Goal: Navigation & Orientation: Understand site structure

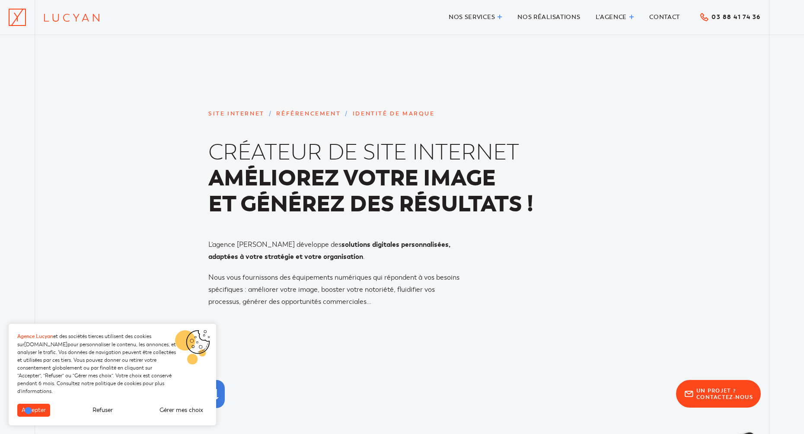
click at [29, 410] on button "Accepter" at bounding box center [33, 410] width 33 height 13
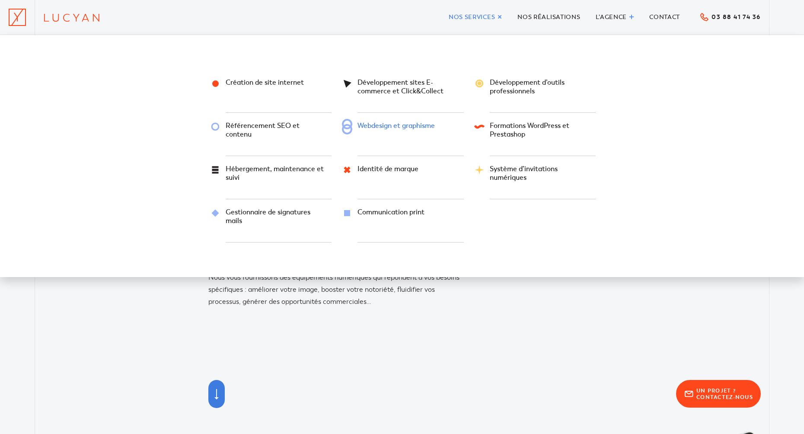
click at [420, 129] on span "Webdesign et graphisme" at bounding box center [395, 125] width 77 height 9
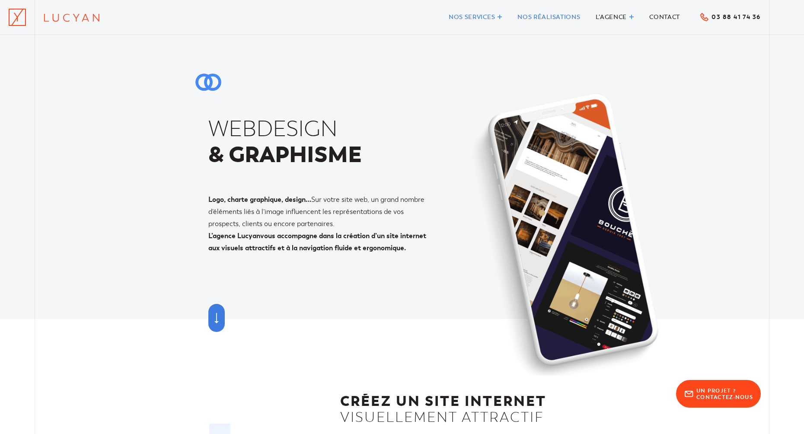
click at [550, 14] on span "Nos réalisations" at bounding box center [548, 16] width 63 height 7
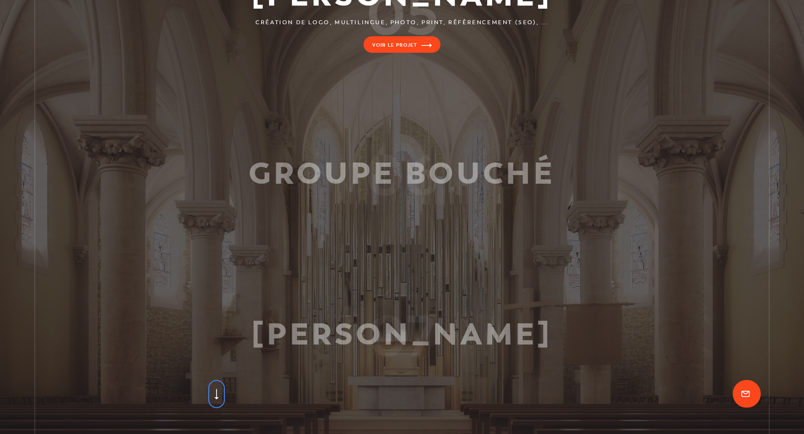
scroll to position [864, 0]
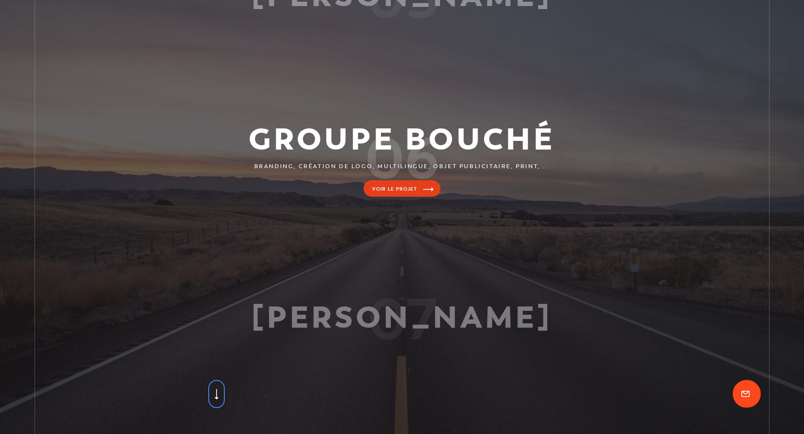
click at [416, 184] on link at bounding box center [402, 202] width 804 height 161
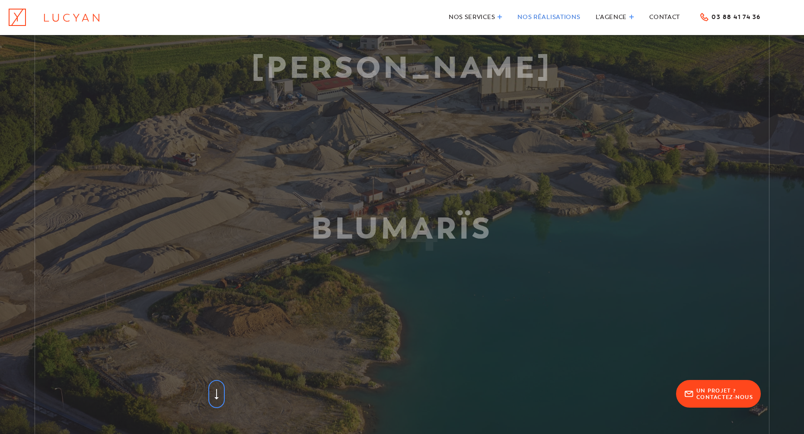
scroll to position [0, 0]
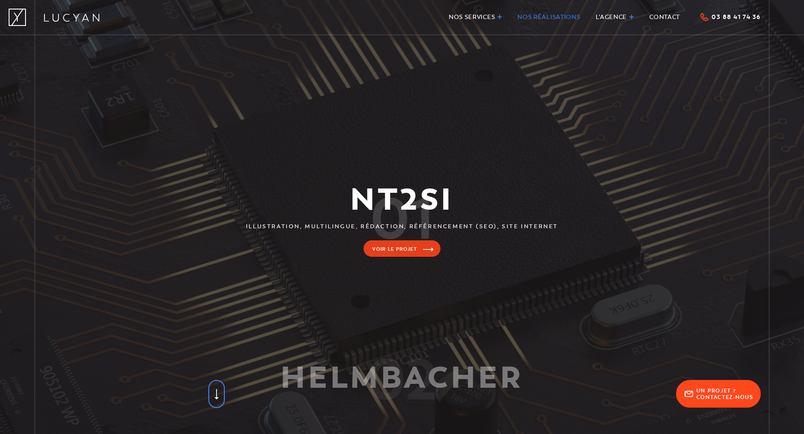
drag, startPoint x: 701, startPoint y: 305, endPoint x: 668, endPoint y: 189, distance: 120.8
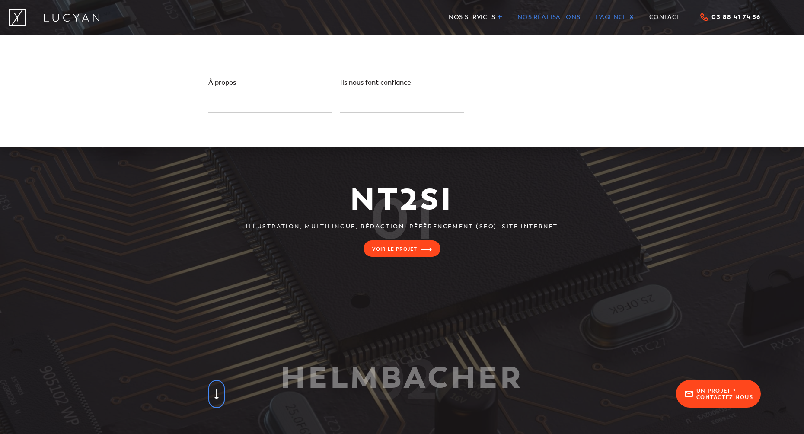
click at [613, 14] on span "L’agence" at bounding box center [611, 16] width 32 height 7
click at [412, 80] on span "Ils nous font confiance" at bounding box center [390, 88] width 101 height 21
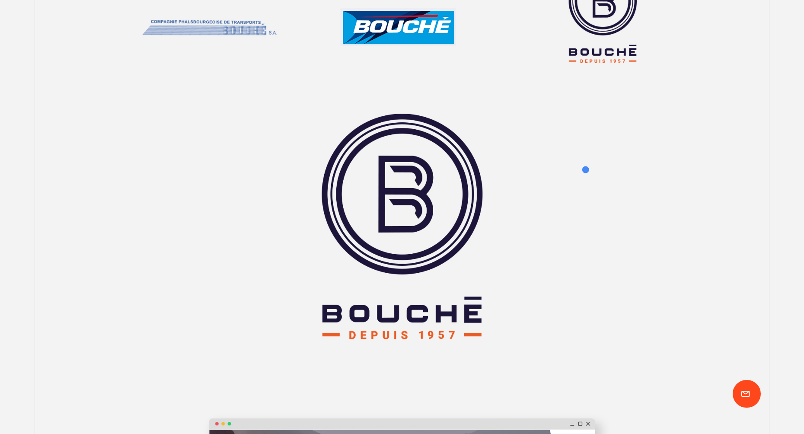
scroll to position [1037, 0]
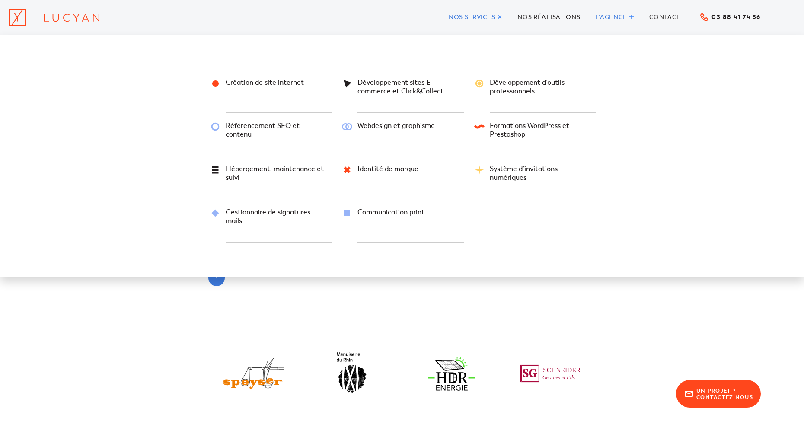
click at [498, 14] on link "Nos services" at bounding box center [476, 17] width 54 height 11
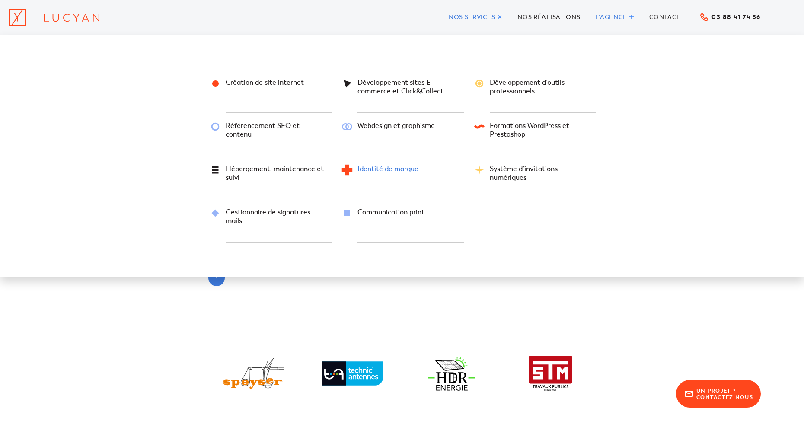
click at [410, 171] on span "Identité de marque" at bounding box center [387, 169] width 61 height 9
